Goal: Task Accomplishment & Management: Complete application form

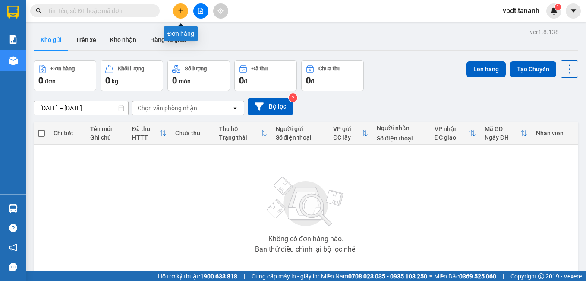
click at [183, 9] on icon "plus" at bounding box center [181, 11] width 6 height 6
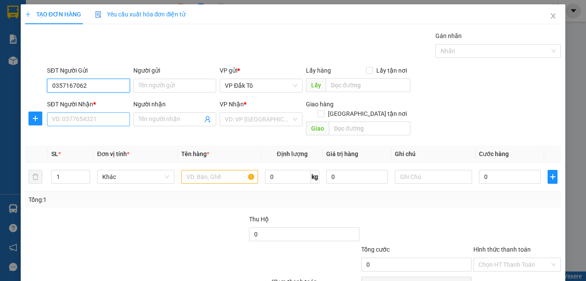
type input "0357167062"
click at [60, 123] on input "SĐT Người Nhận *" at bounding box center [88, 119] width 83 height 14
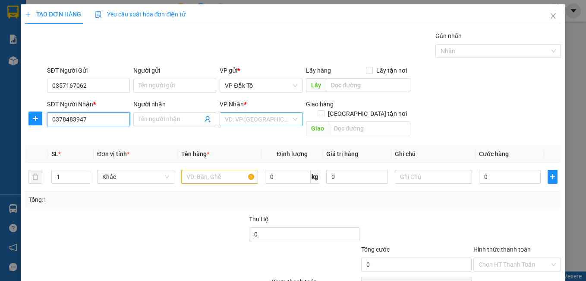
type input "0378483947"
click at [235, 117] on input "search" at bounding box center [258, 119] width 67 height 13
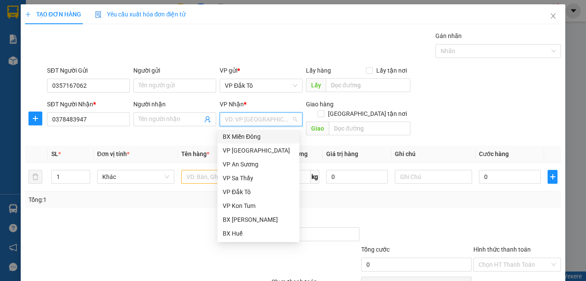
click at [273, 139] on div "BX Miền Đông" at bounding box center [259, 137] width 72 height 10
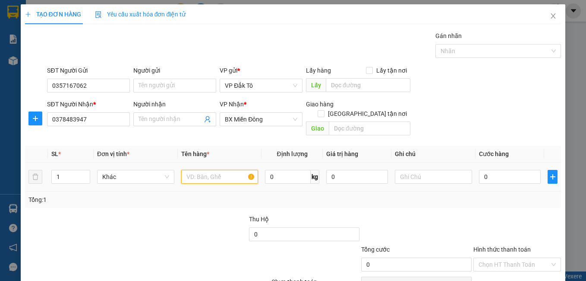
click at [219, 170] on input "text" at bounding box center [219, 177] width 77 height 14
type input "S"
type input "TC"
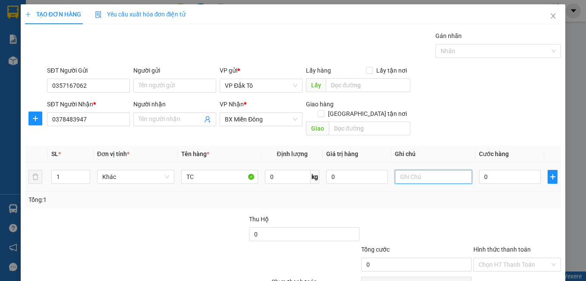
click at [419, 170] on input "text" at bounding box center [433, 177] width 77 height 14
type input "1 TX"
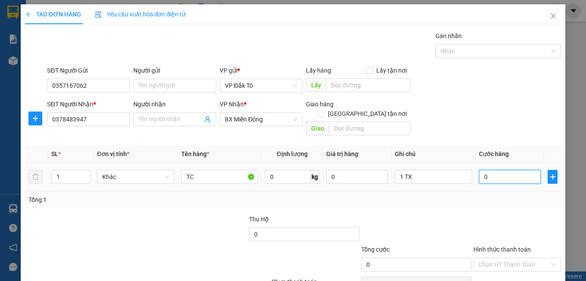
click at [512, 170] on input "0" at bounding box center [510, 177] width 62 height 14
type input "1"
type input "10"
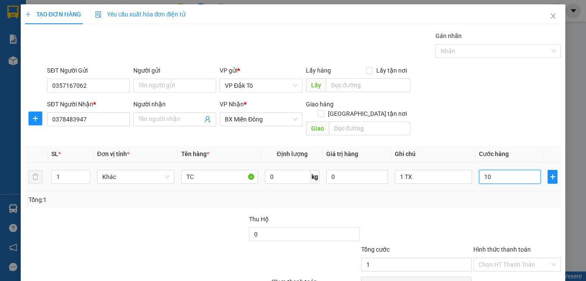
type input "10"
type input "100"
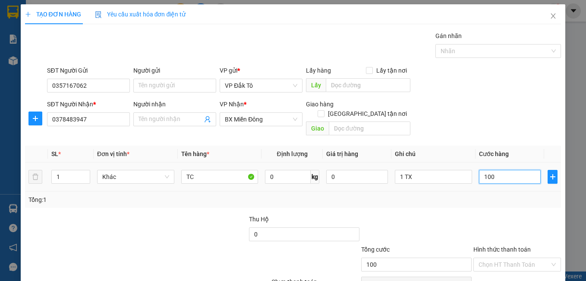
scroll to position [39, 0]
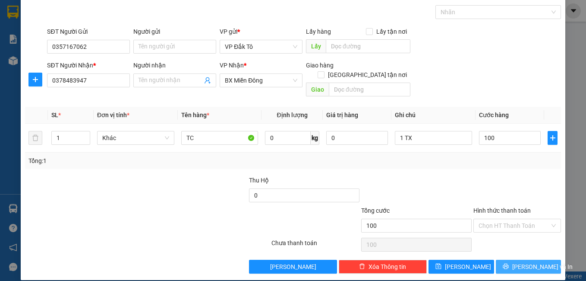
type input "100.000"
click at [522, 262] on span "[PERSON_NAME] và In" at bounding box center [543, 267] width 60 height 10
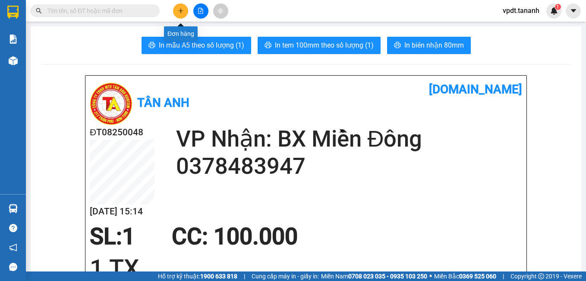
click at [181, 11] on icon "plus" at bounding box center [180, 10] width 5 height 0
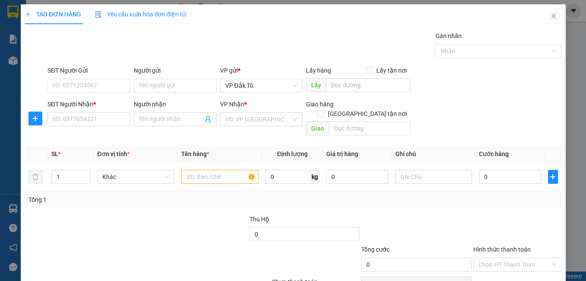
click at [181, 11] on span "Yêu cầu xuất hóa đơn điện tử" at bounding box center [140, 14] width 91 height 7
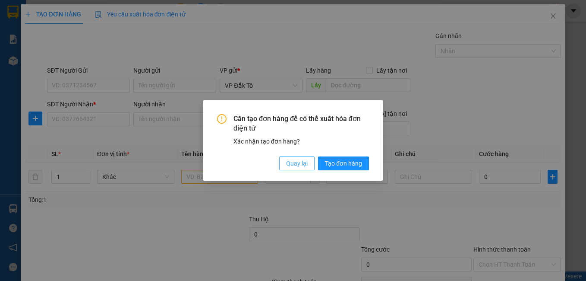
drag, startPoint x: 294, startPoint y: 162, endPoint x: 289, endPoint y: 149, distance: 13.0
click at [294, 161] on span "Quay lại" at bounding box center [297, 163] width 22 height 10
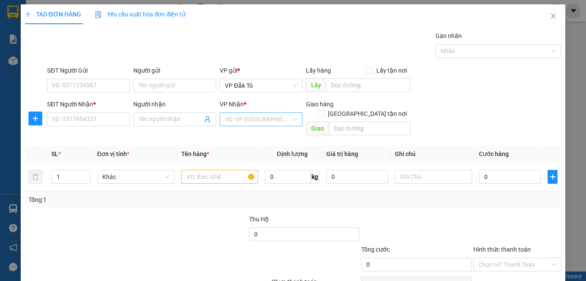
click at [247, 120] on input "search" at bounding box center [258, 119] width 67 height 13
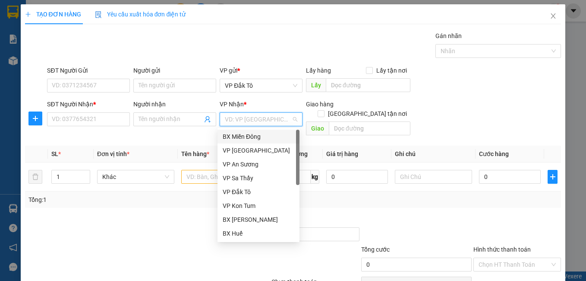
click at [263, 138] on div "BX Miền Đông" at bounding box center [259, 137] width 72 height 10
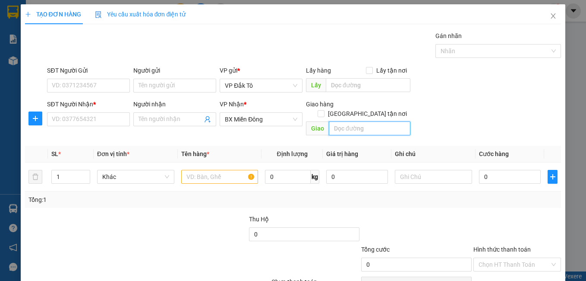
click at [352, 121] on input "text" at bounding box center [370, 128] width 82 height 14
type input "CHỢ BÙ NA - BP"
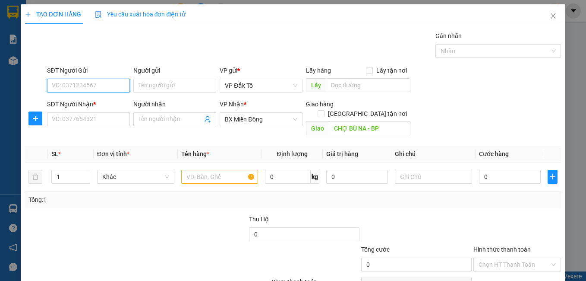
click at [111, 86] on input "SĐT Người Gửi" at bounding box center [88, 86] width 83 height 14
type input "9"
type input "0396129496"
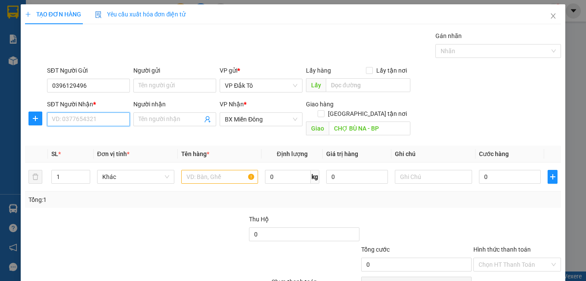
click at [95, 119] on input "SĐT Người Nhận *" at bounding box center [88, 119] width 83 height 14
drag, startPoint x: 95, startPoint y: 88, endPoint x: 38, endPoint y: 84, distance: 56.7
click at [38, 84] on div "SĐT Người Gửi 0396129496 0396129496 Người gửi Tên người gửi VP gửi * VP Đắk Tô …" at bounding box center [293, 81] width 539 height 30
click at [66, 117] on input "SĐT Người Nhận *" at bounding box center [88, 119] width 83 height 14
paste input "0396129496"
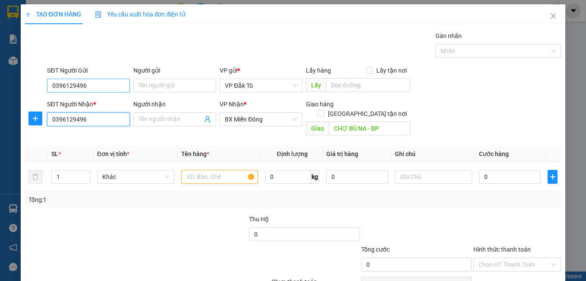
type input "0396129496"
click at [114, 87] on input "0396129496" at bounding box center [88, 86] width 83 height 14
type input "0"
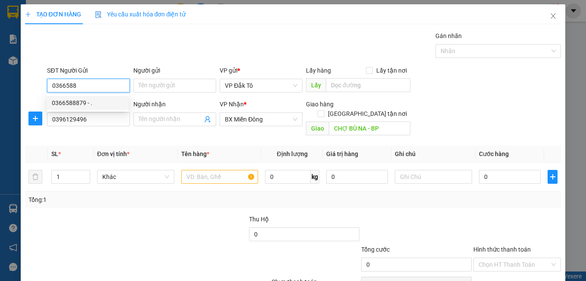
click at [116, 104] on div "0366588879 - ." at bounding box center [88, 103] width 72 height 10
type input "0366588879"
type input "."
type input "100.000"
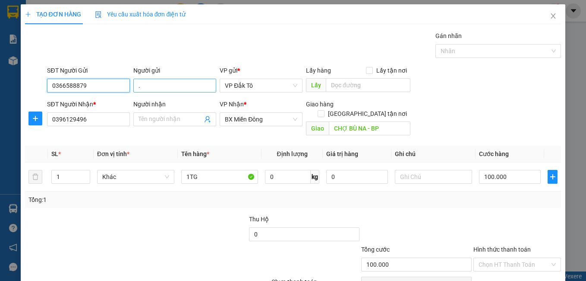
type input "0366588879"
click at [171, 88] on input "." at bounding box center [174, 86] width 83 height 14
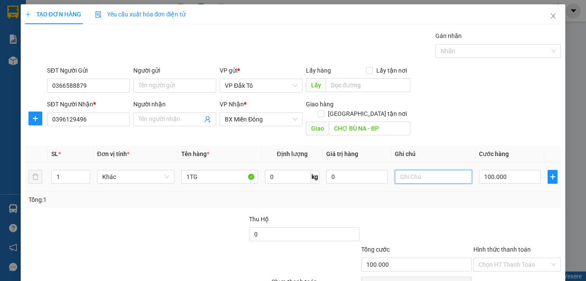
click at [418, 170] on input "text" at bounding box center [433, 177] width 77 height 14
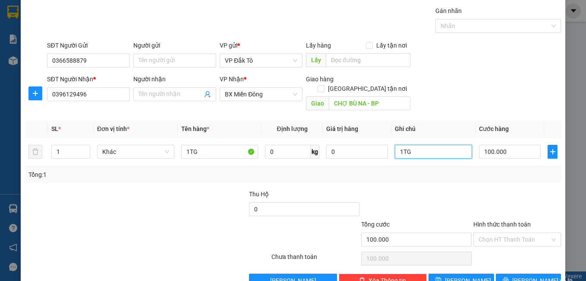
scroll to position [39, 0]
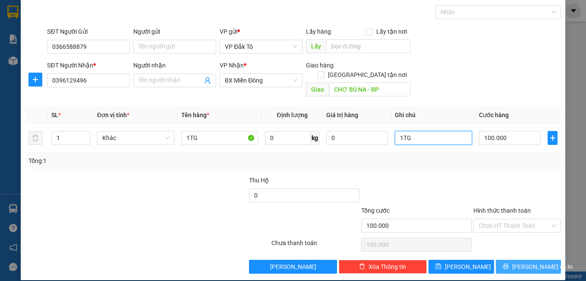
type input "1TG"
click at [527, 262] on span "[PERSON_NAME] và In" at bounding box center [543, 267] width 60 height 10
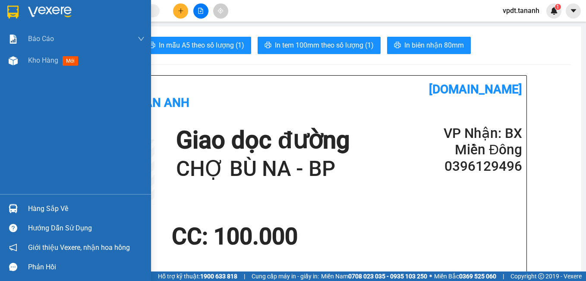
click at [9, 7] on img at bounding box center [12, 12] width 11 height 13
drag, startPoint x: 9, startPoint y: 7, endPoint x: 94, endPoint y: 16, distance: 86.0
click at [10, 7] on img at bounding box center [12, 12] width 11 height 13
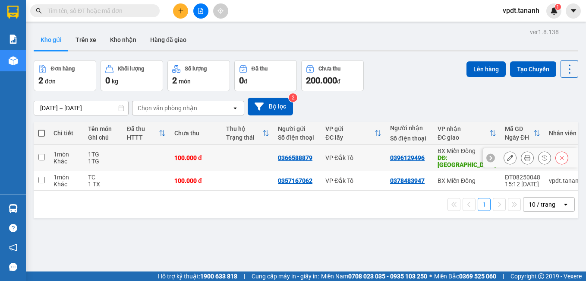
drag, startPoint x: 46, startPoint y: 156, endPoint x: 41, endPoint y: 169, distance: 13.8
click at [46, 158] on td at bounding box center [42, 158] width 16 height 26
checkbox input "true"
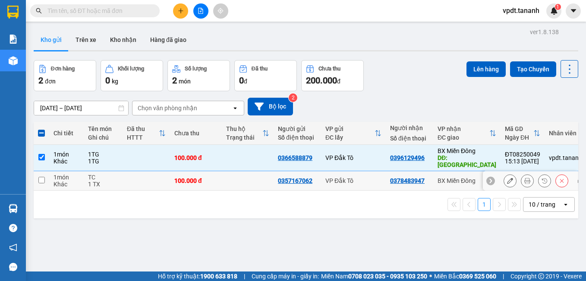
click at [38, 180] on input "checkbox" at bounding box center [41, 180] width 6 height 6
checkbox input "true"
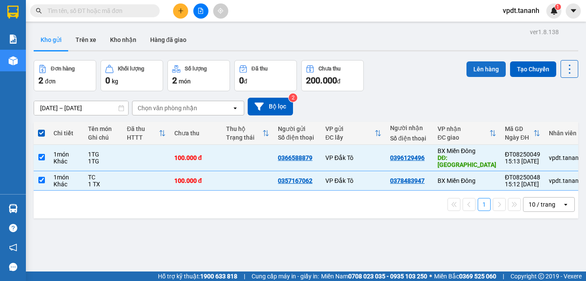
click at [481, 70] on button "Lên hàng" at bounding box center [486, 69] width 39 height 16
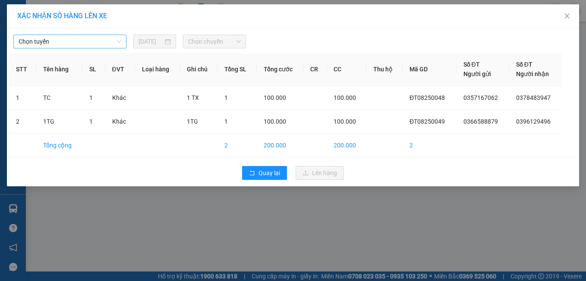
click at [29, 39] on span "Chọn tuyến" at bounding box center [70, 41] width 103 height 13
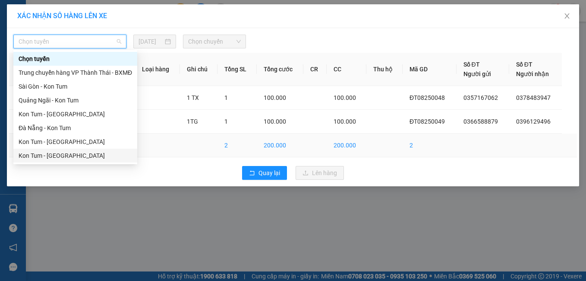
click at [66, 157] on div "Kon Tum - [GEOGRAPHIC_DATA]" at bounding box center [76, 156] width 114 height 10
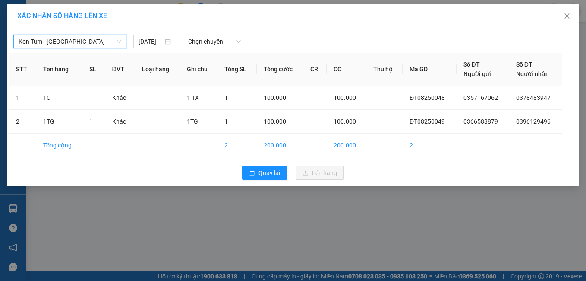
click at [204, 45] on span "Chọn chuyến" at bounding box center [214, 41] width 53 height 13
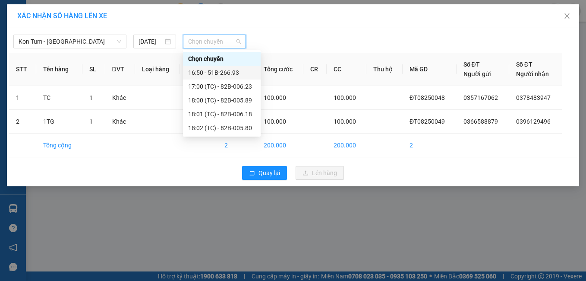
click at [241, 72] on div "16:50 - 51B-266.93" at bounding box center [221, 73] width 67 height 10
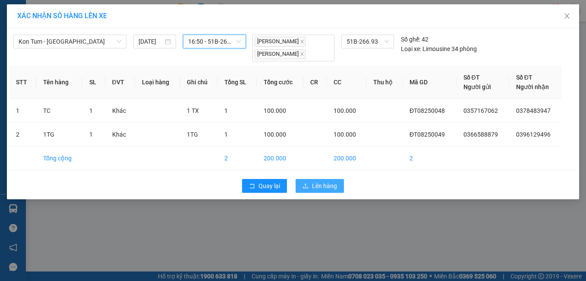
click at [327, 184] on span "Lên hàng" at bounding box center [324, 186] width 25 height 10
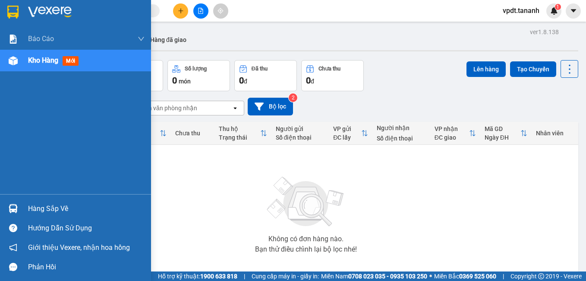
click at [18, 6] on img at bounding box center [12, 12] width 11 height 13
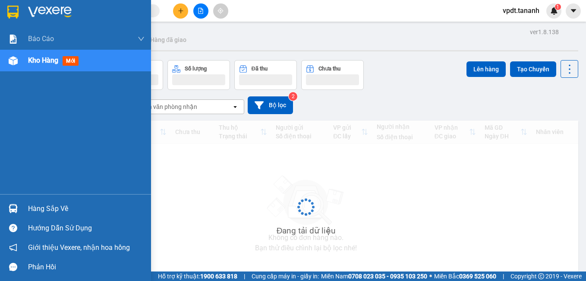
click at [18, 6] on img at bounding box center [12, 12] width 11 height 13
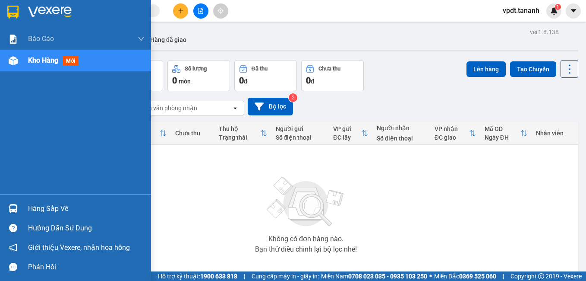
click at [6, 9] on div at bounding box center [13, 11] width 15 height 15
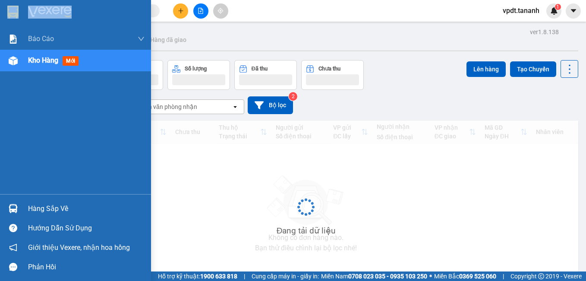
click at [6, 9] on div at bounding box center [13, 11] width 15 height 15
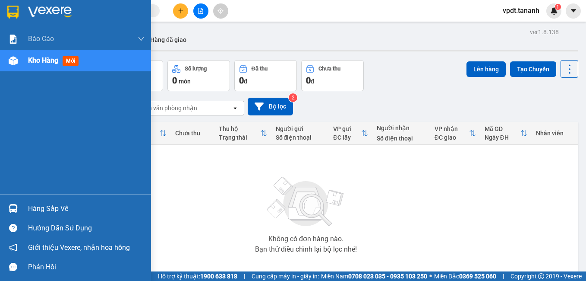
click at [14, 9] on img at bounding box center [12, 12] width 11 height 13
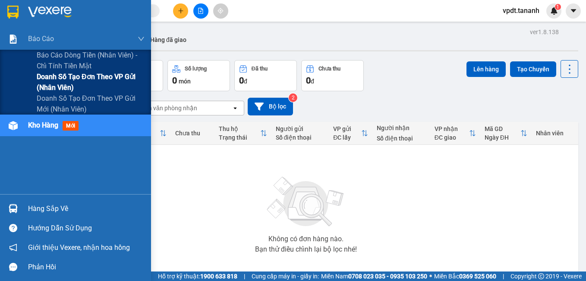
click at [71, 82] on span "Doanh số tạo đơn theo VP gửi (nhân viên)" at bounding box center [91, 82] width 108 height 22
